Goal: Task Accomplishment & Management: Use online tool/utility

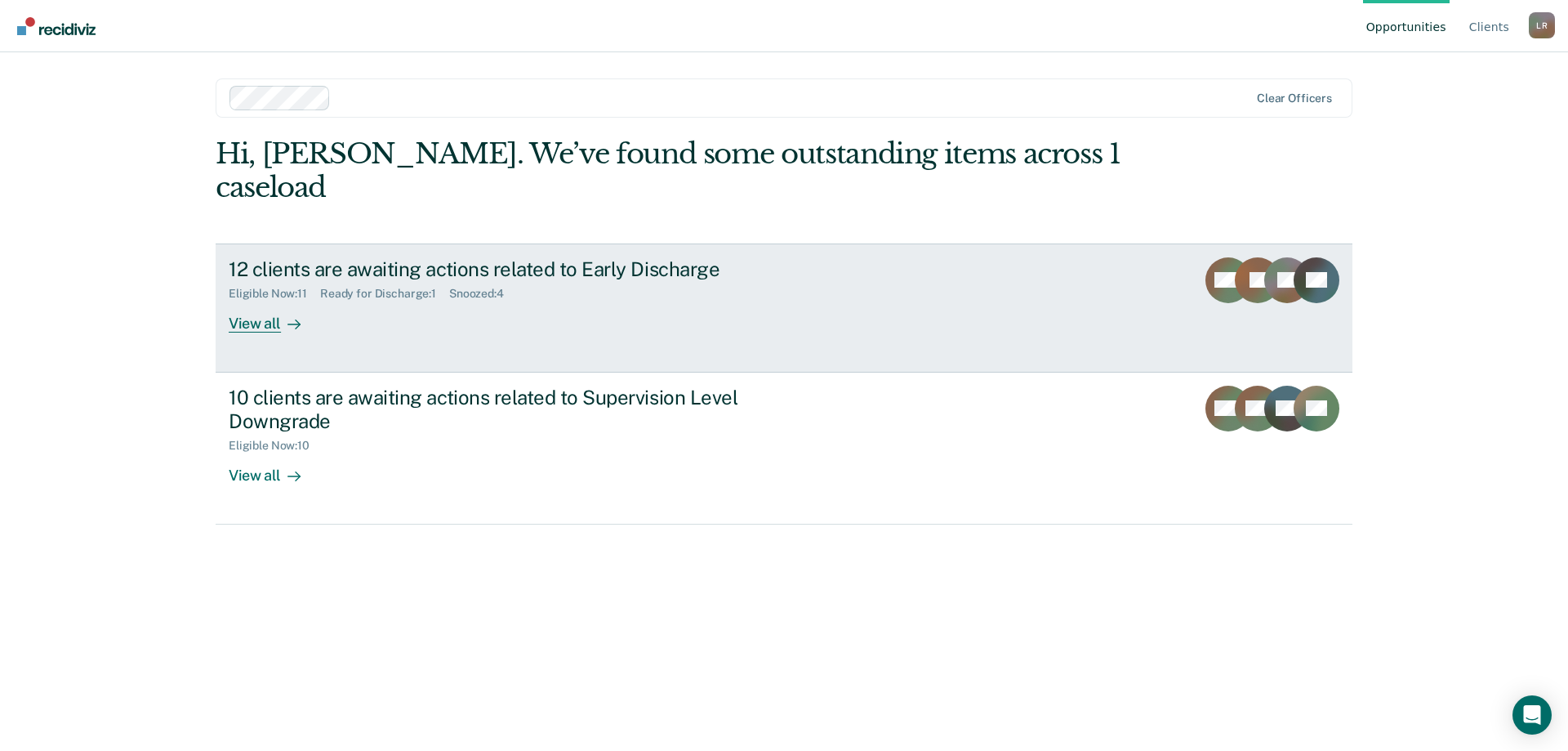
click at [460, 295] on div "12 clients are awaiting actions related to Early Discharge Eligible Now : 11 Re…" at bounding box center [535, 294] width 613 height 75
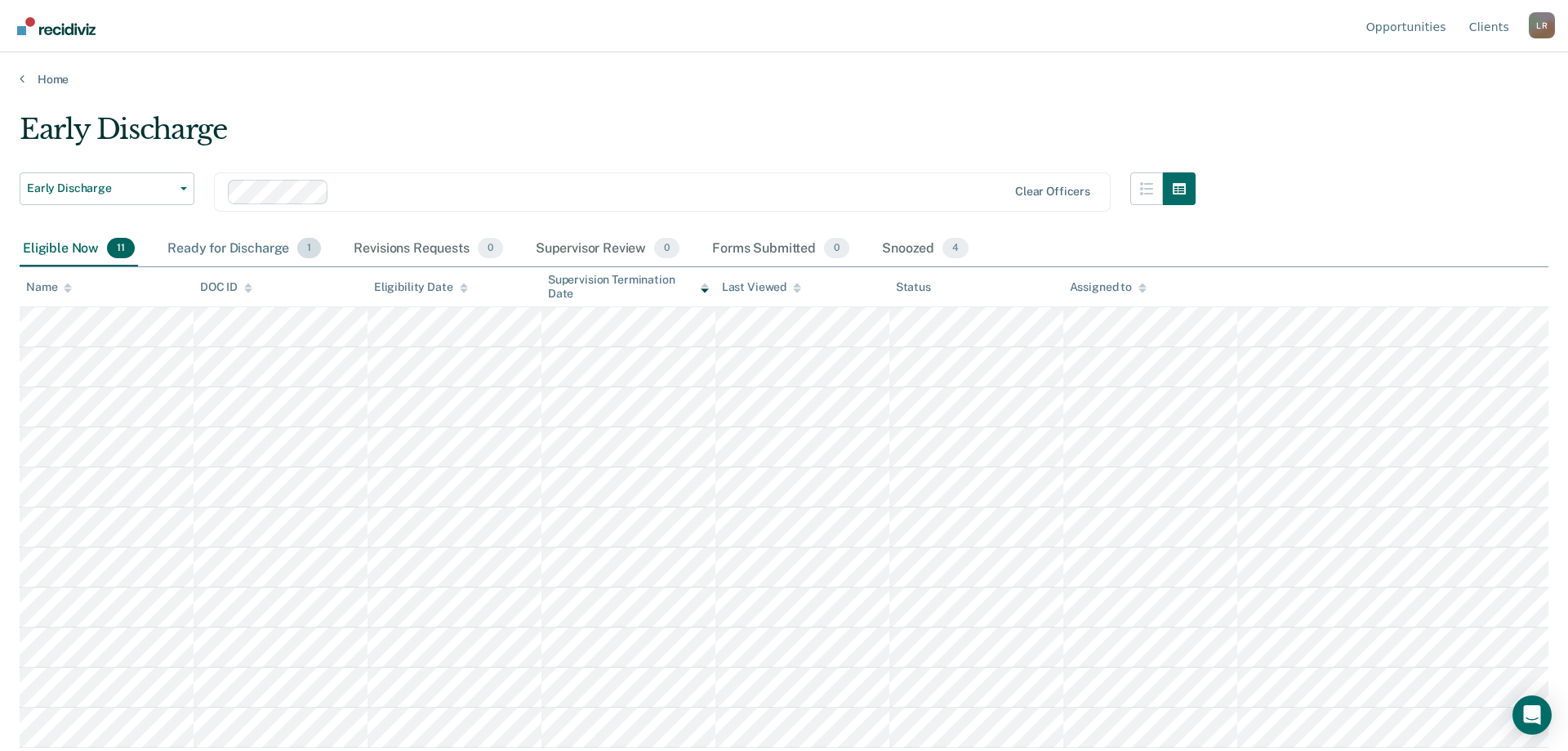
click at [242, 244] on div "Ready for Discharge 1" at bounding box center [244, 249] width 160 height 36
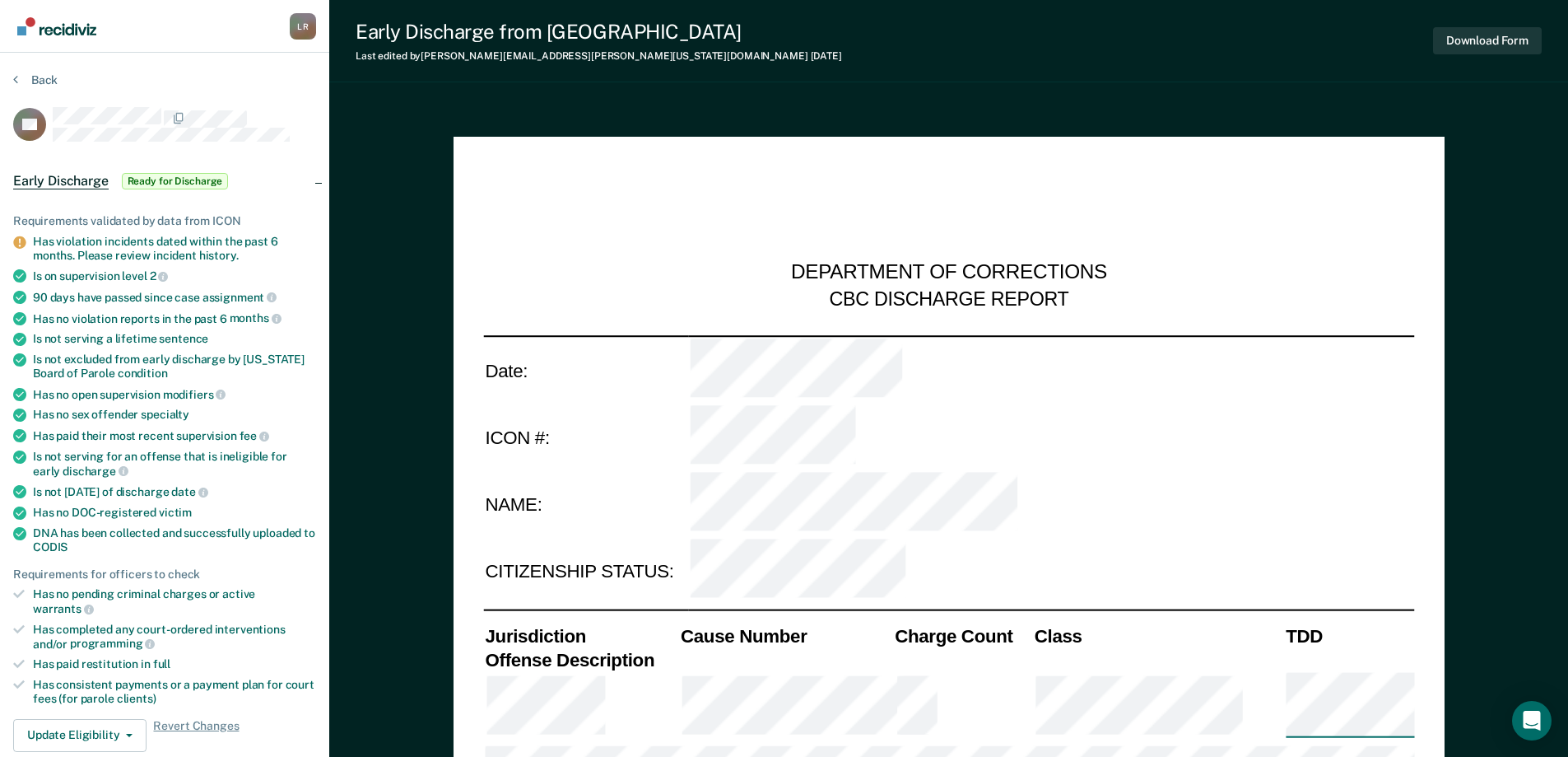
type textarea "x"
click at [11, 77] on section "Back TD Early Discharge Ready for Discharge Requirements validated by data from…" at bounding box center [165, 759] width 329 height 1413
click at [58, 83] on div "Back" at bounding box center [164, 89] width 303 height 34
click at [27, 72] on section "Back TD Early Discharge Ready for Discharge Requirements validated by data from…" at bounding box center [165, 759] width 329 height 1413
click at [21, 77] on button "Back" at bounding box center [34, 79] width 44 height 15
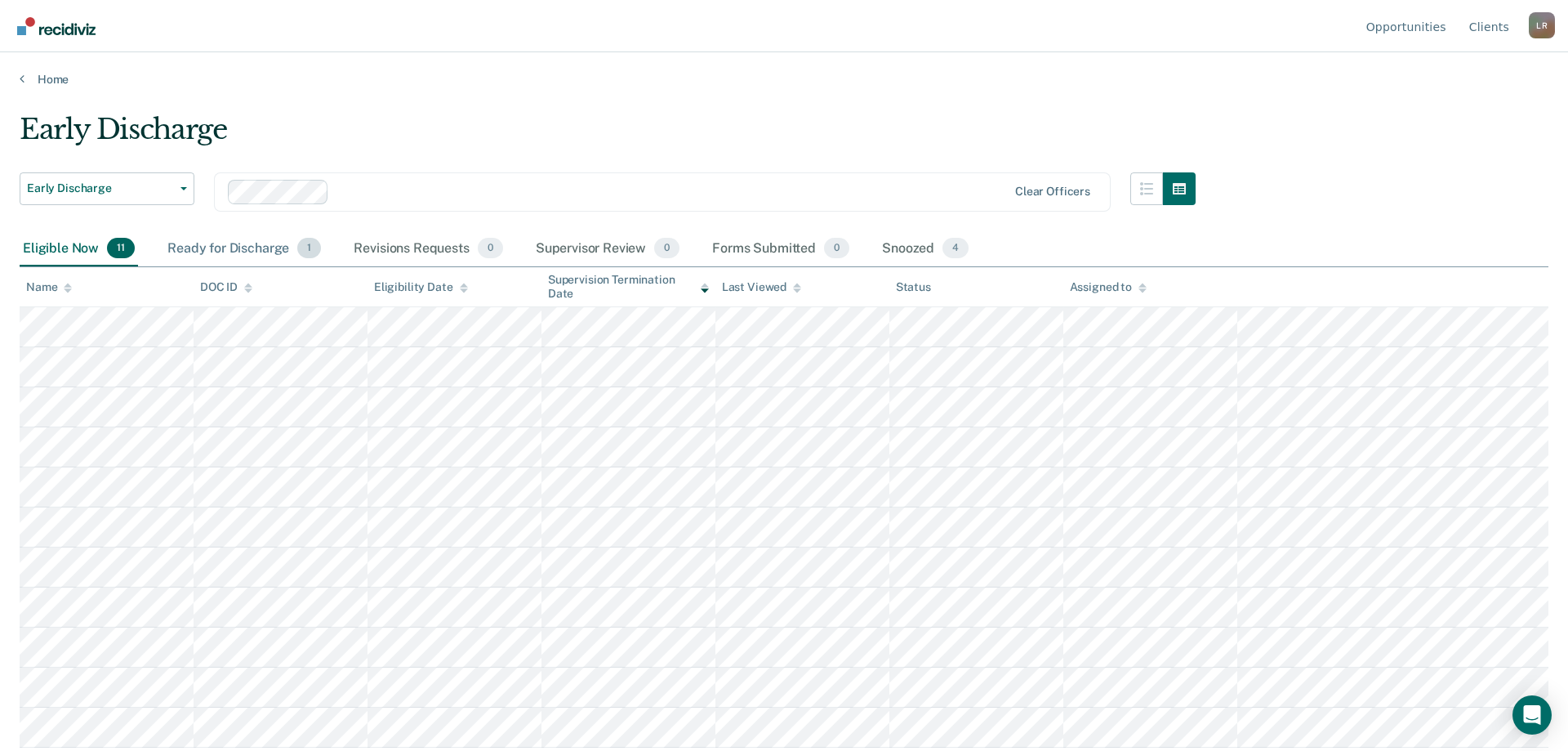
click at [227, 244] on div "Ready for Discharge 1" at bounding box center [244, 249] width 160 height 36
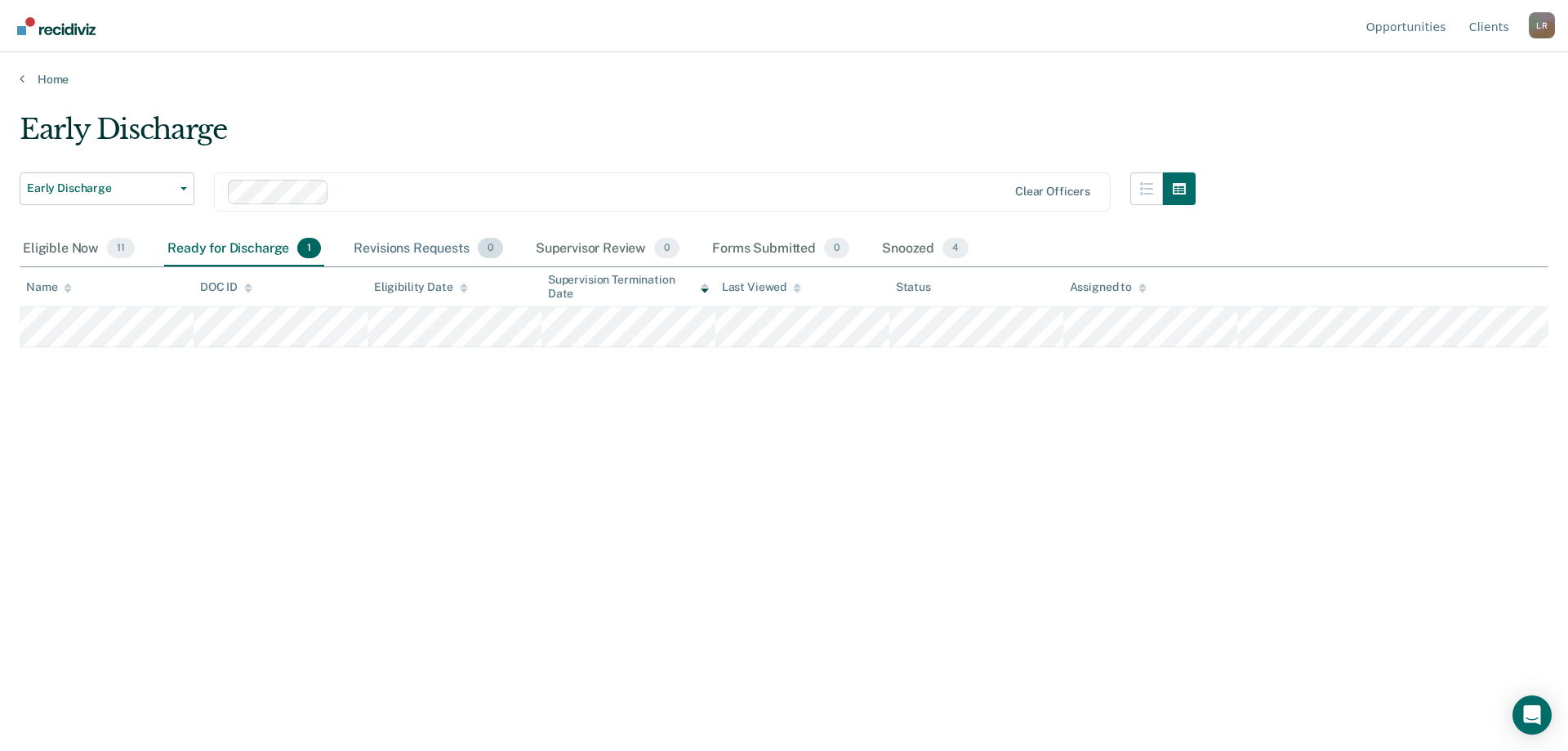
click at [439, 245] on div "Revisions Requests 0" at bounding box center [428, 249] width 156 height 36
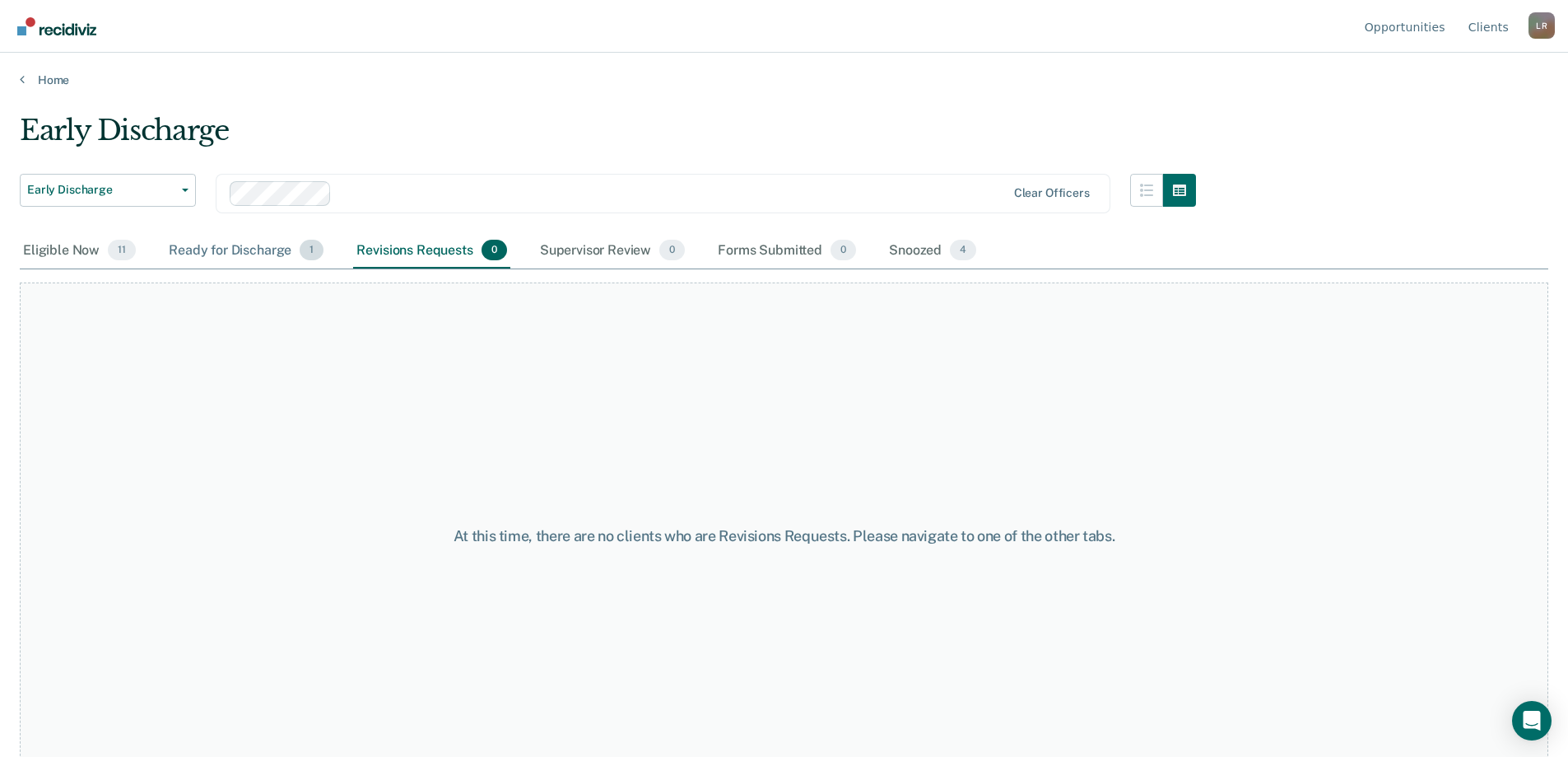
click at [279, 249] on div "Ready for Discharge 1" at bounding box center [246, 251] width 162 height 36
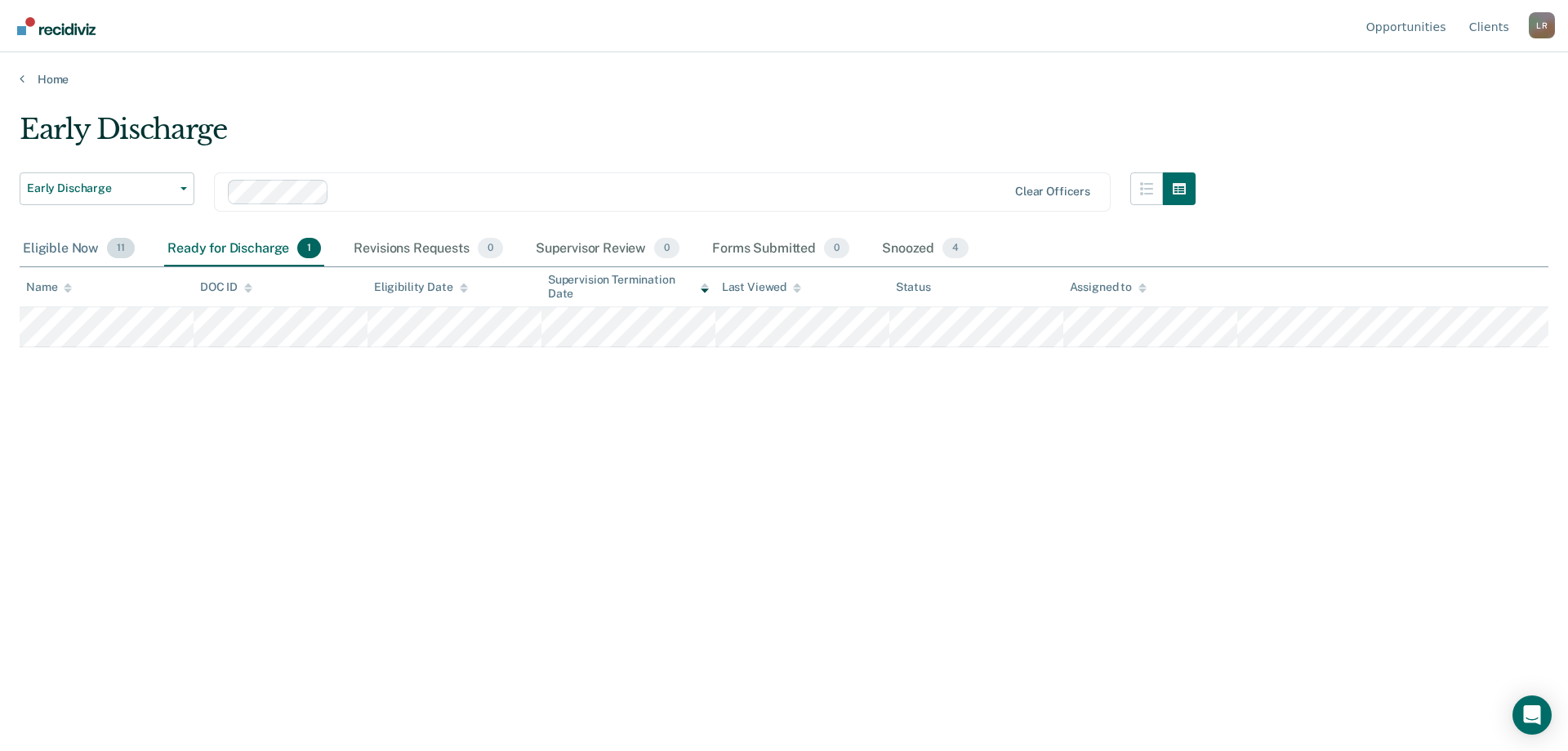
click at [49, 244] on div "Eligible Now 11" at bounding box center [79, 249] width 119 height 36
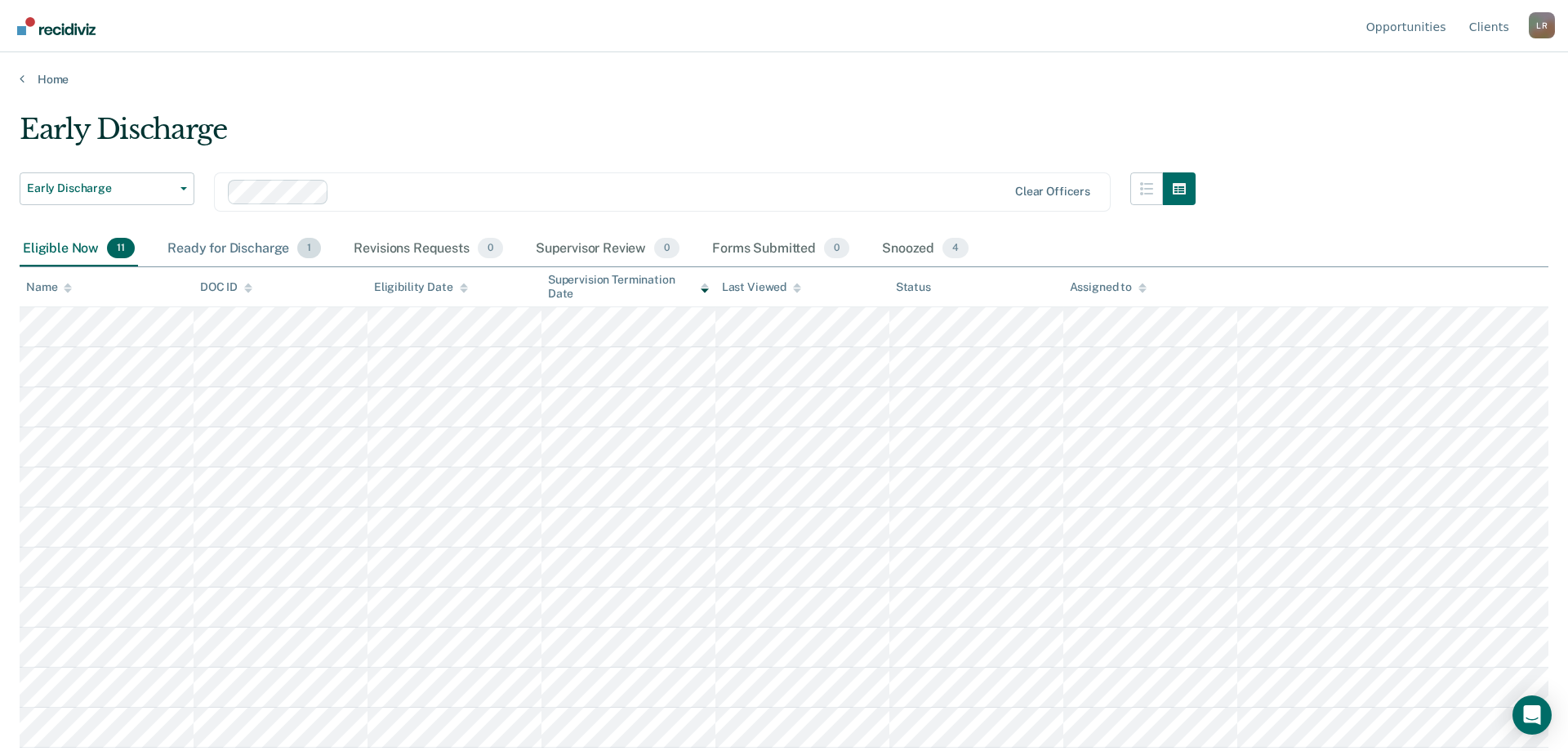
click at [210, 241] on div "Ready for Discharge 1" at bounding box center [244, 249] width 160 height 36
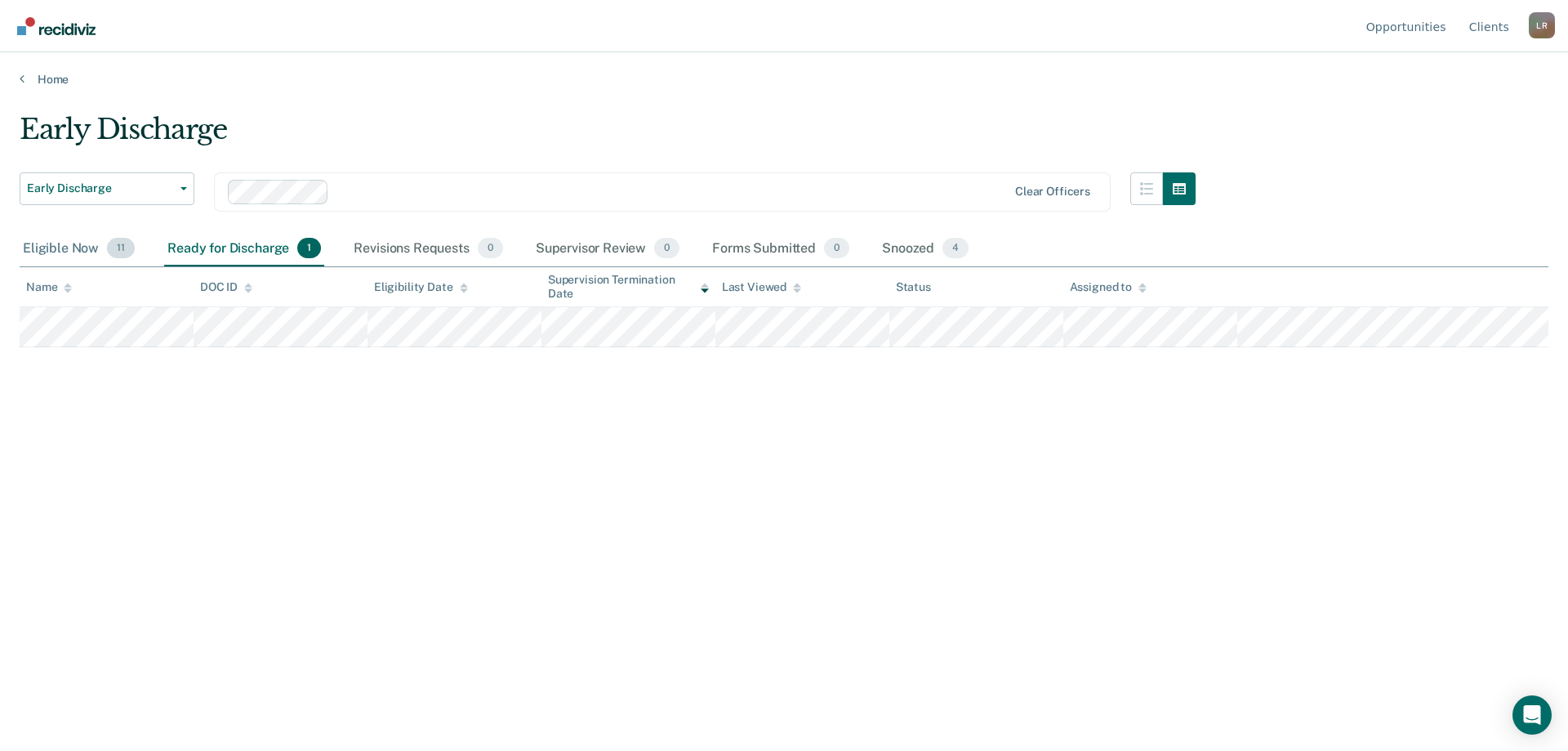
click at [73, 252] on div "Eligible Now 11" at bounding box center [79, 249] width 119 height 36
